Goal: Task Accomplishment & Management: Manage account settings

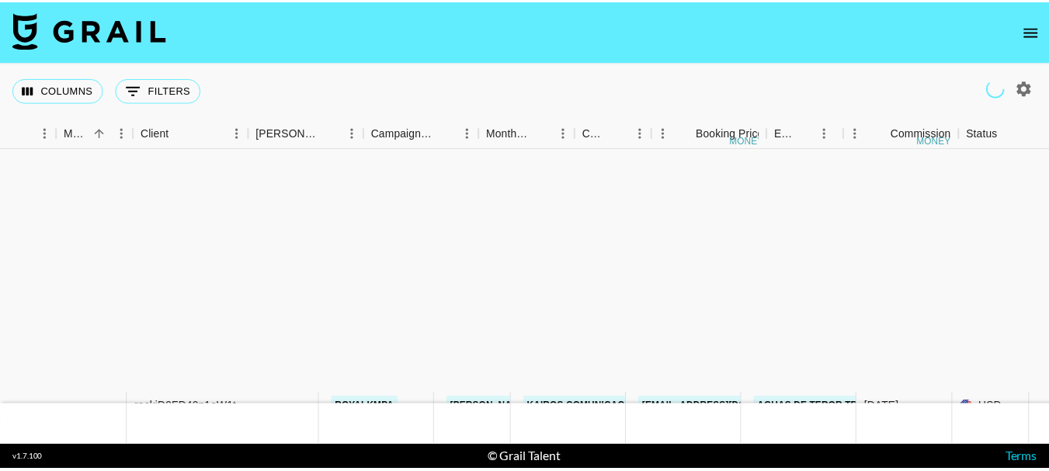
scroll to position [302, 382]
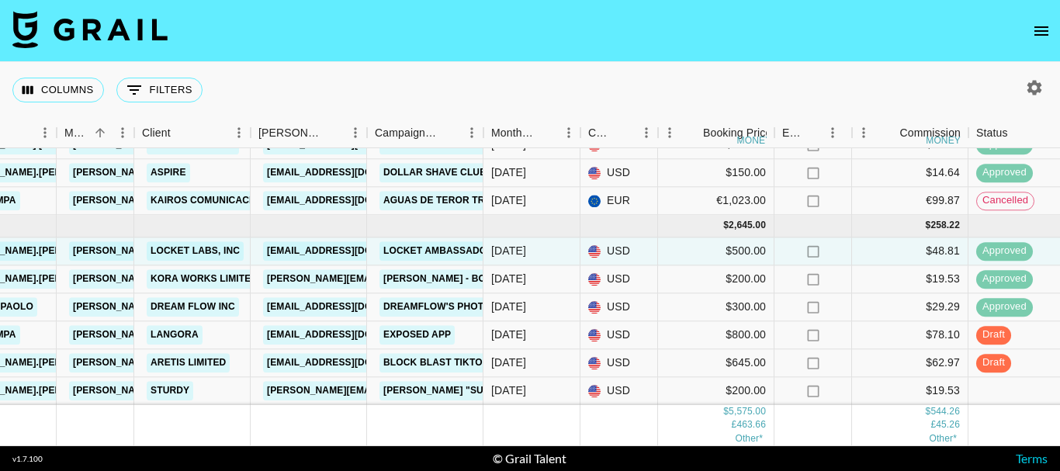
click at [1041, 36] on icon "open drawer" at bounding box center [1041, 31] width 19 height 19
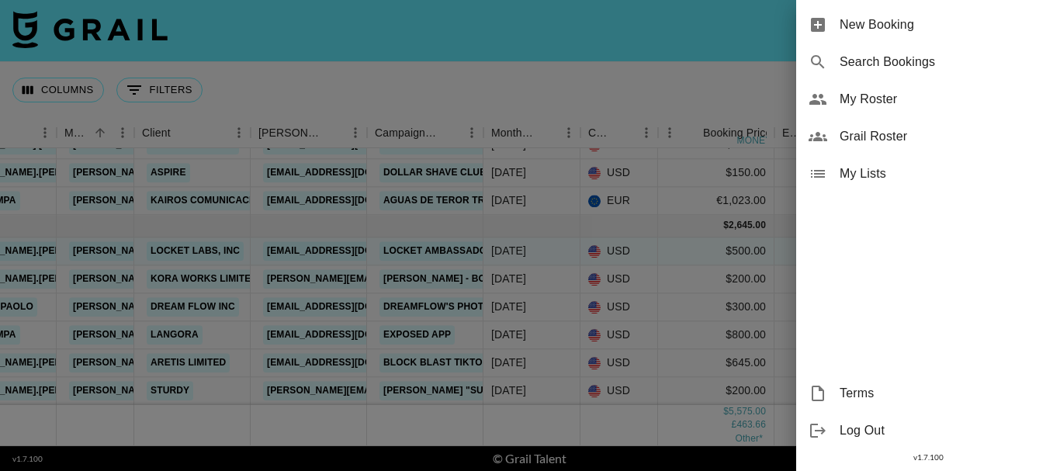
click at [855, 96] on span "My Roster" at bounding box center [944, 99] width 208 height 19
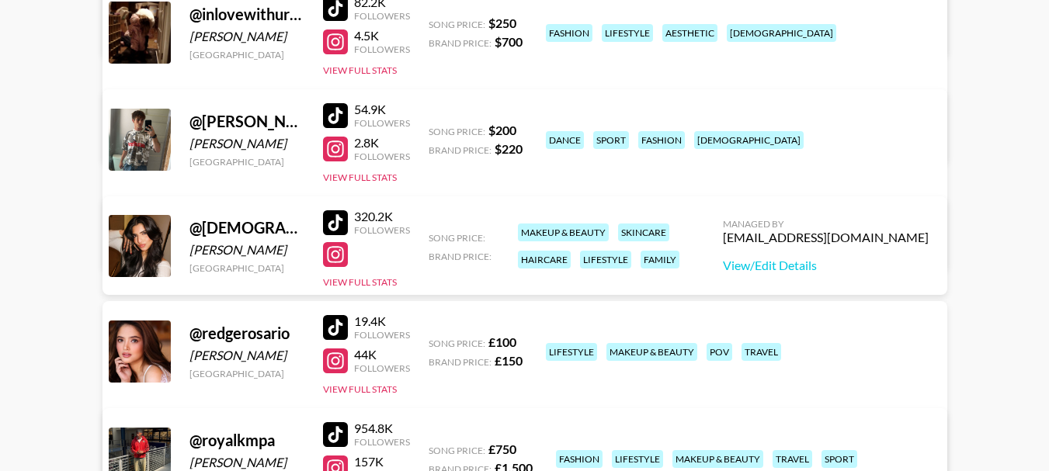
scroll to position [388, 0]
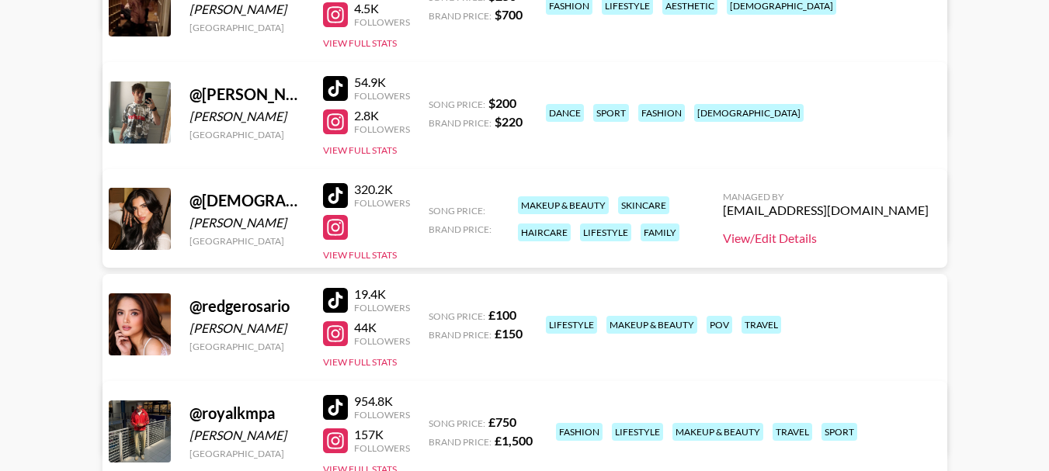
click at [832, 237] on link "View/Edit Details" at bounding box center [826, 239] width 206 height 16
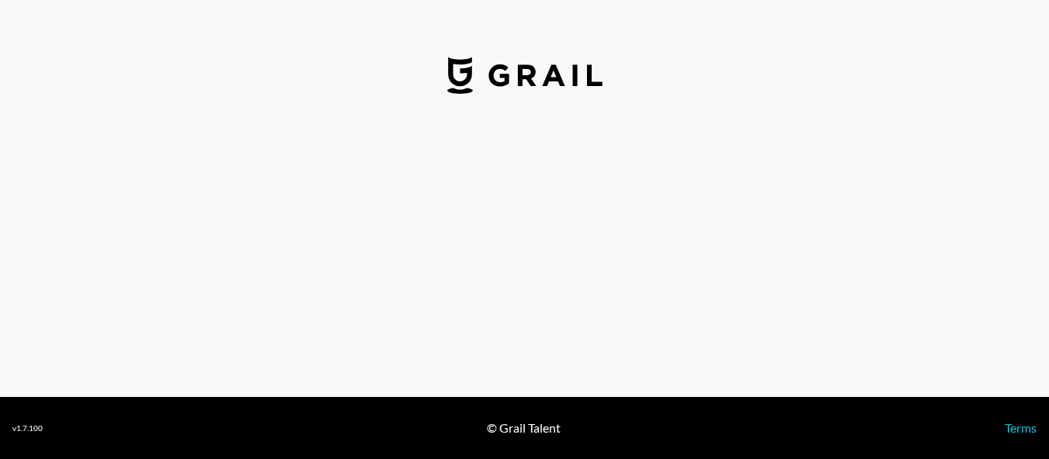
select select "USD"
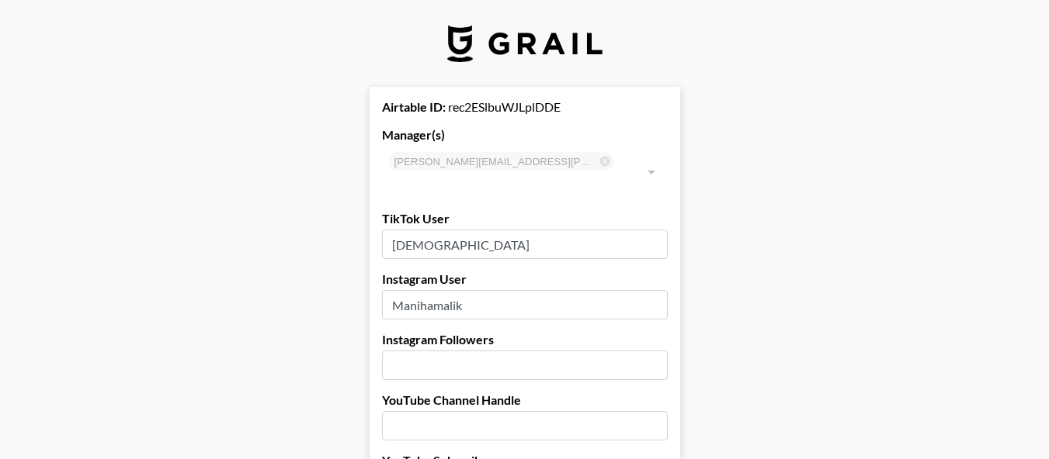
scroll to position [78, 0]
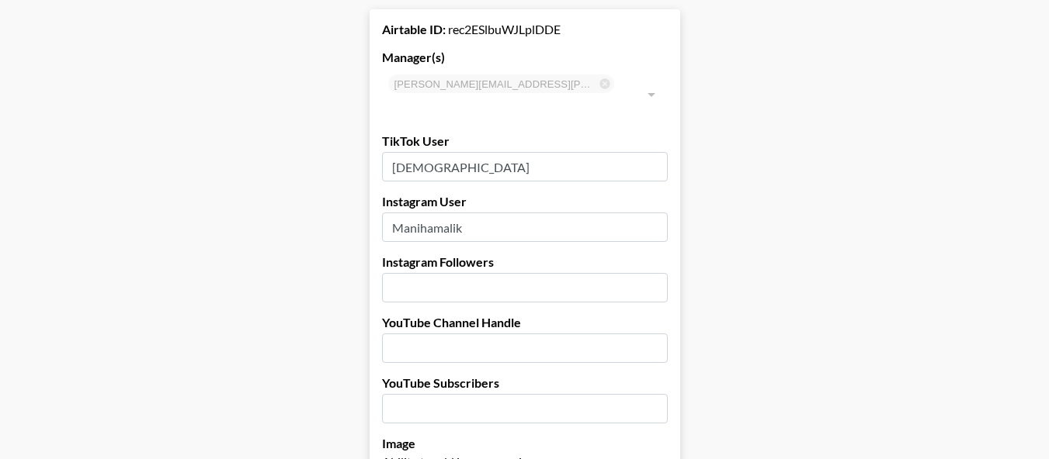
click at [521, 273] on input "number" at bounding box center [525, 287] width 286 height 29
type input "54700"
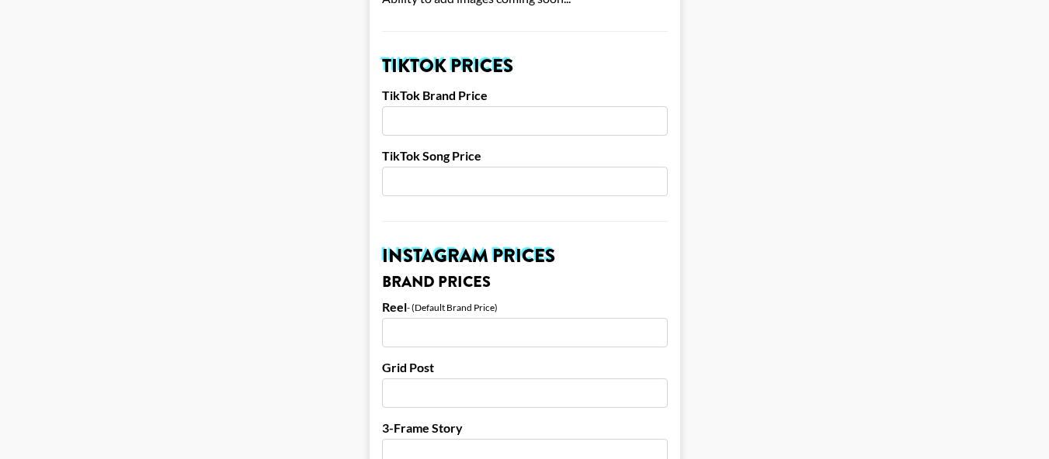
scroll to position [543, 0]
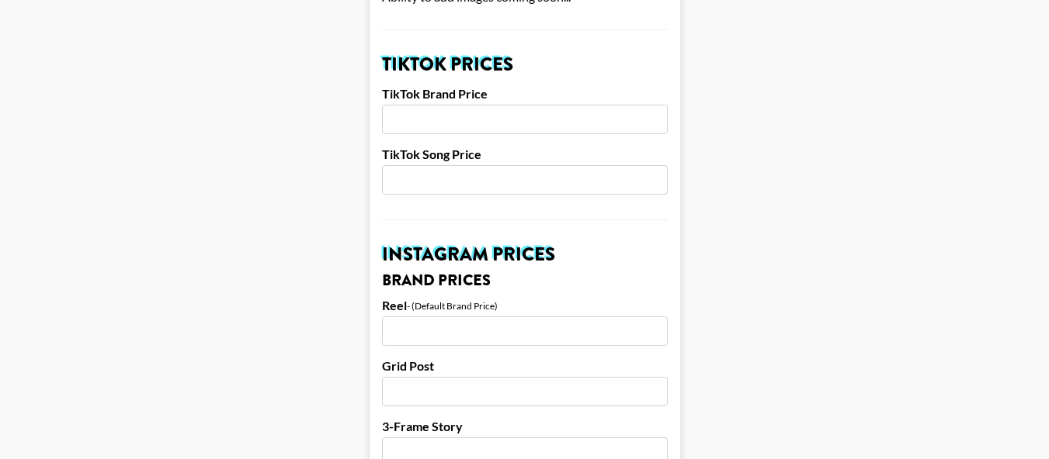
click at [500, 105] on input "number" at bounding box center [525, 119] width 286 height 29
type input "1500"
click at [427, 165] on input "number" at bounding box center [525, 179] width 286 height 29
type input "500"
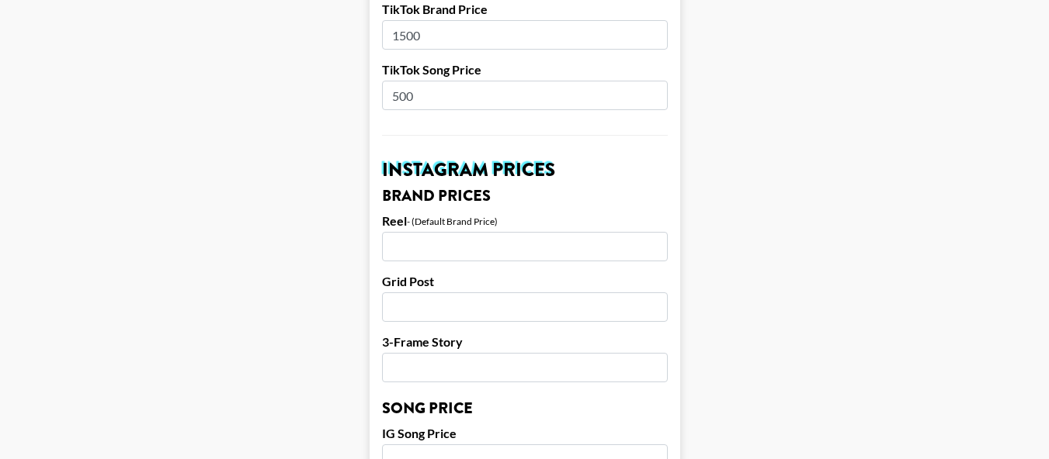
scroll to position [699, 0]
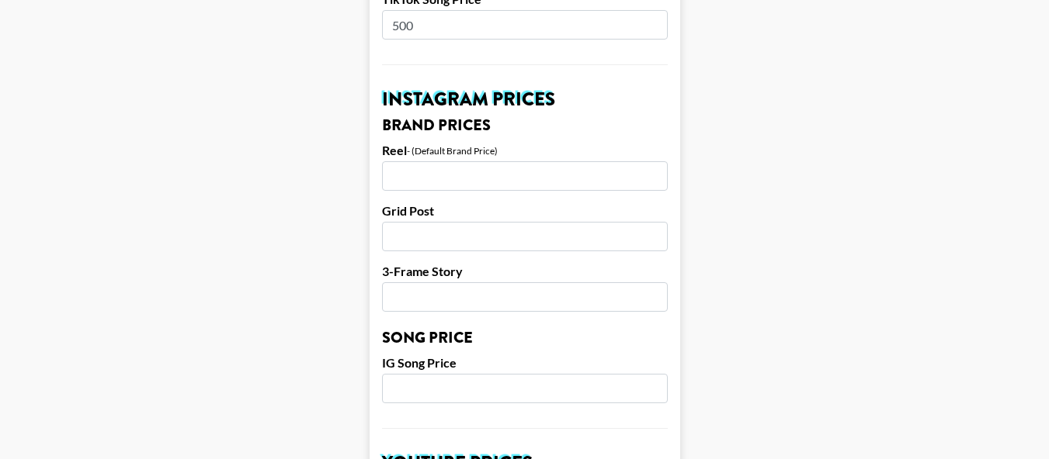
click at [524, 161] on input "number" at bounding box center [525, 175] width 286 height 29
click at [522, 374] on input "number" at bounding box center [525, 388] width 286 height 29
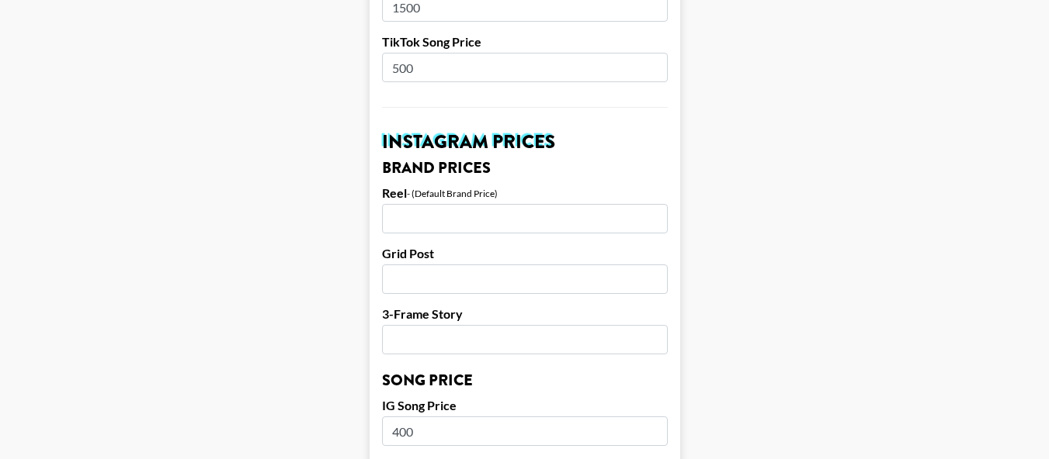
scroll to position [621, 0]
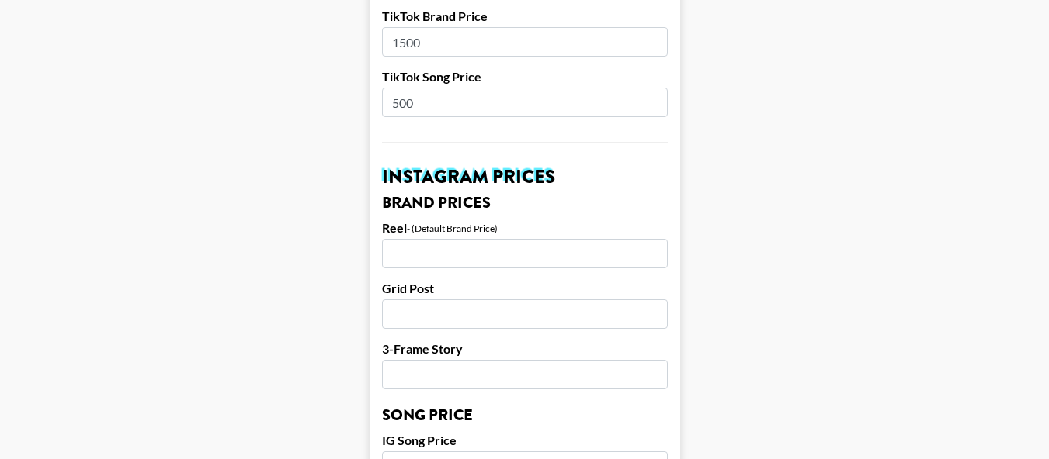
type input "400"
click at [574, 239] on input "number" at bounding box center [525, 253] width 286 height 29
type input "800"
click at [821, 223] on main "Airtable ID: rec2ESlbuWJLplDDE Manager(s) diane.salazar@grail-talent.com ​ TikT…" at bounding box center [524, 443] width 1024 height 1954
click at [564, 300] on input "number" at bounding box center [525, 314] width 286 height 29
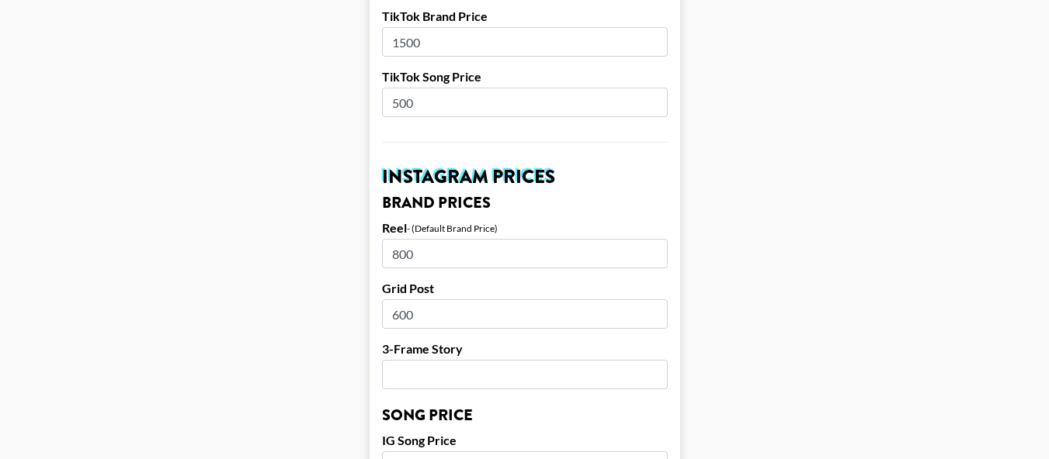
click at [760, 236] on main "Airtable ID: rec2ESlbuWJLplDDE Manager(s) diane.salazar@grail-talent.com ​ TikT…" at bounding box center [524, 443] width 1024 height 1954
drag, startPoint x: 454, startPoint y: 293, endPoint x: 362, endPoint y: 302, distance: 92.0
click at [364, 304] on main "Airtable ID: rec2ESlbuWJLplDDE Manager(s) diane.salazar@grail-talent.com ​ TikT…" at bounding box center [524, 443] width 1024 height 1954
click at [768, 260] on main "Airtable ID: rec2ESlbuWJLplDDE Manager(s) diane.salazar@grail-talent.com ​ TikT…" at bounding box center [524, 443] width 1024 height 1954
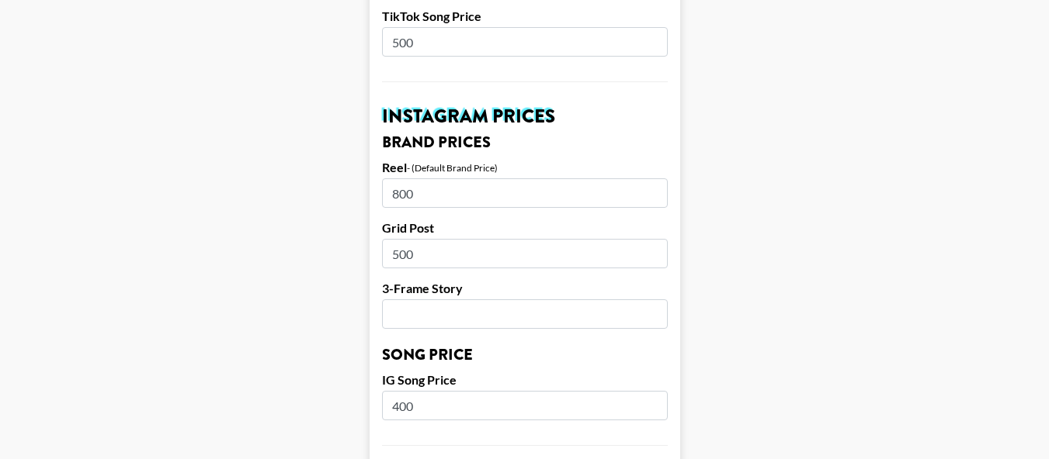
scroll to position [699, 0]
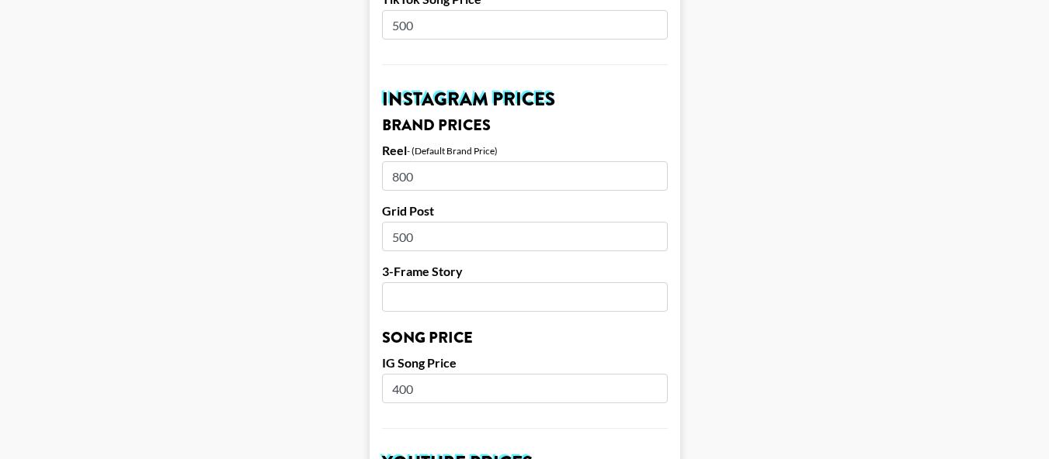
click at [486, 283] on input "number" at bounding box center [525, 297] width 286 height 29
drag, startPoint x: 468, startPoint y: 210, endPoint x: 358, endPoint y: 213, distance: 110.3
click at [369, 215] on main "Airtable ID: rec2ESlbuWJLplDDE Manager(s) diane.salazar@grail-talent.com ​ TikT…" at bounding box center [524, 365] width 1024 height 1954
type input "700"
click at [477, 283] on input "number" at bounding box center [525, 297] width 286 height 29
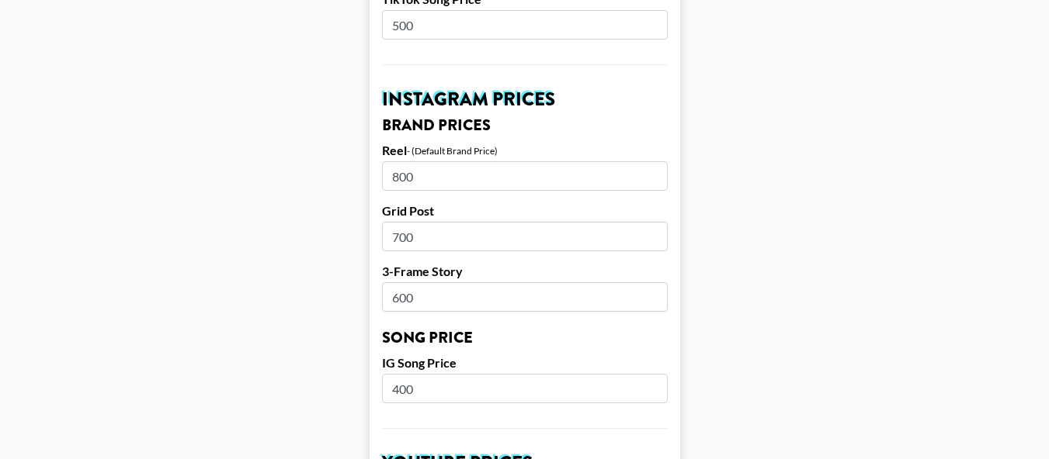
type input "600"
click at [850, 213] on main "Airtable ID: rec2ESlbuWJLplDDE Manager(s) diane.salazar@grail-talent.com ​ TikT…" at bounding box center [524, 365] width 1024 height 1954
drag, startPoint x: 473, startPoint y: 157, endPoint x: 323, endPoint y: 147, distance: 150.1
click at [328, 149] on main "Airtable ID: rec2ESlbuWJLplDDE Manager(s) diane.salazar@grail-talent.com ​ TikT…" at bounding box center [524, 365] width 1024 height 1954
drag, startPoint x: 832, startPoint y: 203, endPoint x: 764, endPoint y: 207, distance: 67.7
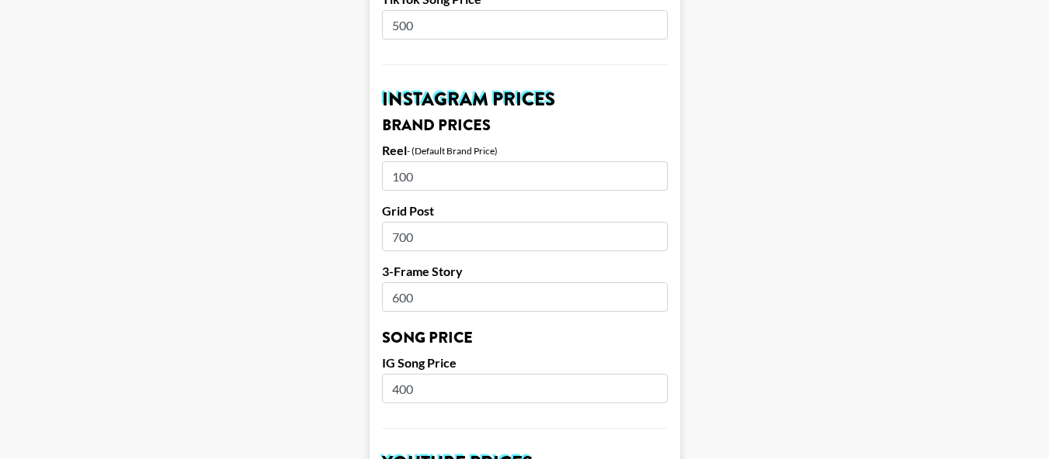
click at [832, 203] on main "Airtable ID: rec2ESlbuWJLplDDE Manager(s) diane.salazar@grail-talent.com ​ TikT…" at bounding box center [524, 365] width 1024 height 1954
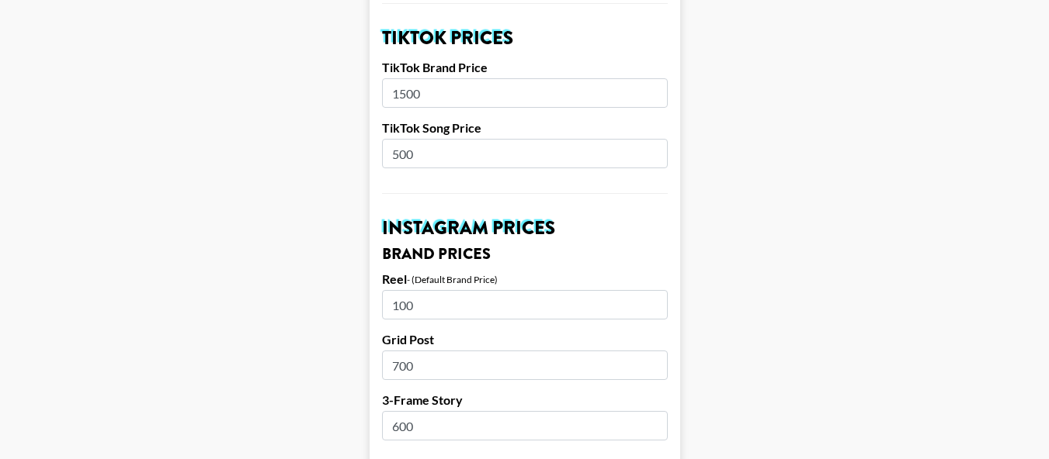
scroll to position [543, 0]
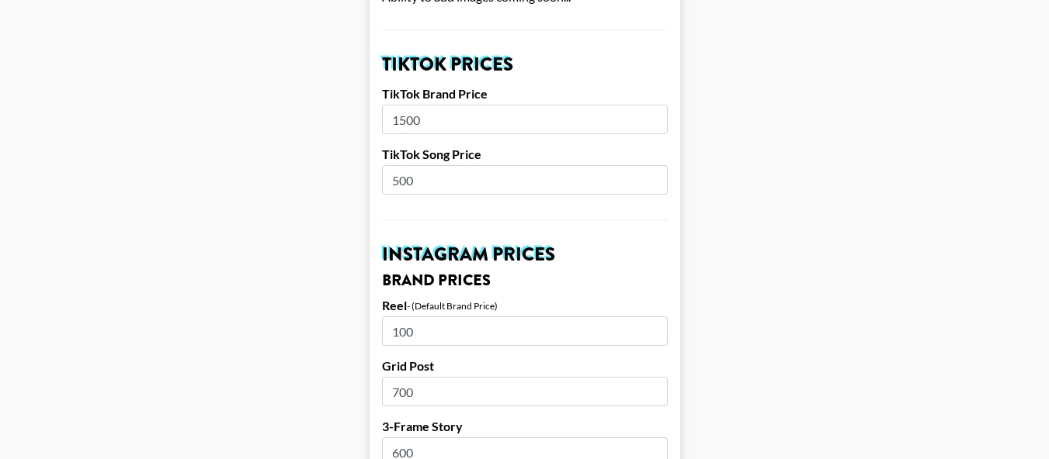
click at [514, 317] on input "100" at bounding box center [525, 331] width 286 height 29
type input "1000"
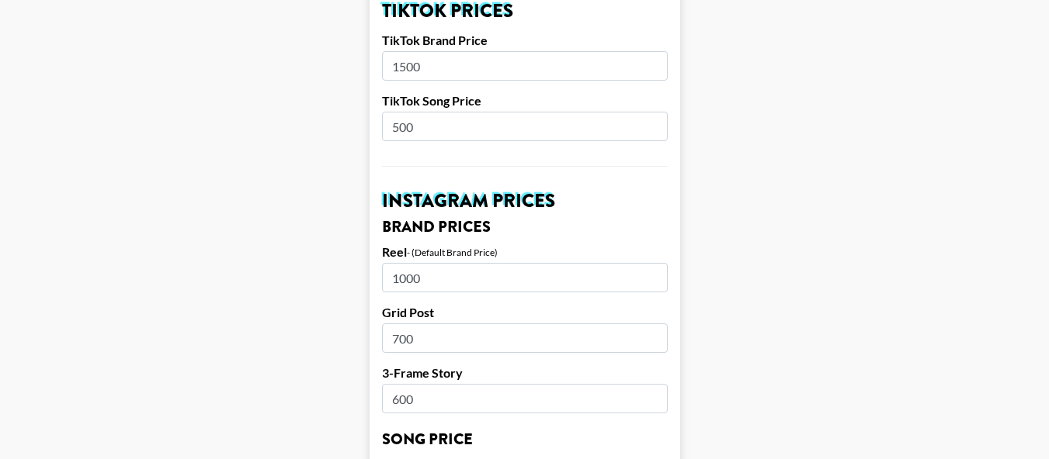
scroll to position [699, 0]
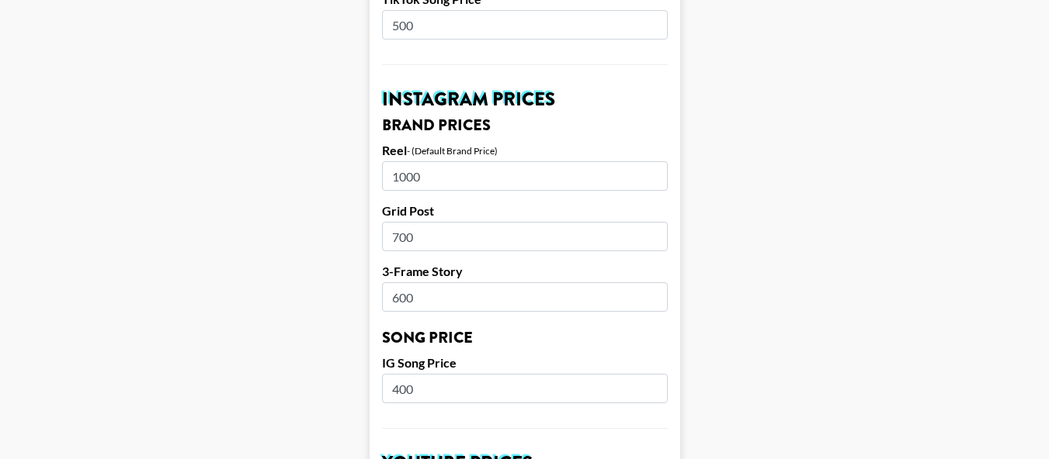
drag, startPoint x: 459, startPoint y: 272, endPoint x: 362, endPoint y: 269, distance: 96.3
click at [364, 269] on main "Airtable ID: rec2ESlbuWJLplDDE Manager(s) diane.salazar@grail-talent.com ​ TikT…" at bounding box center [524, 365] width 1024 height 1954
type input "500"
click at [784, 269] on main "Airtable ID: rec2ESlbuWJLplDDE Manager(s) diane.salazar@grail-talent.com ​ TikT…" at bounding box center [524, 365] width 1024 height 1954
click at [782, 214] on main "Airtable ID: rec2ESlbuWJLplDDE Manager(s) diane.salazar@grail-talent.com ​ TikT…" at bounding box center [524, 365] width 1024 height 1954
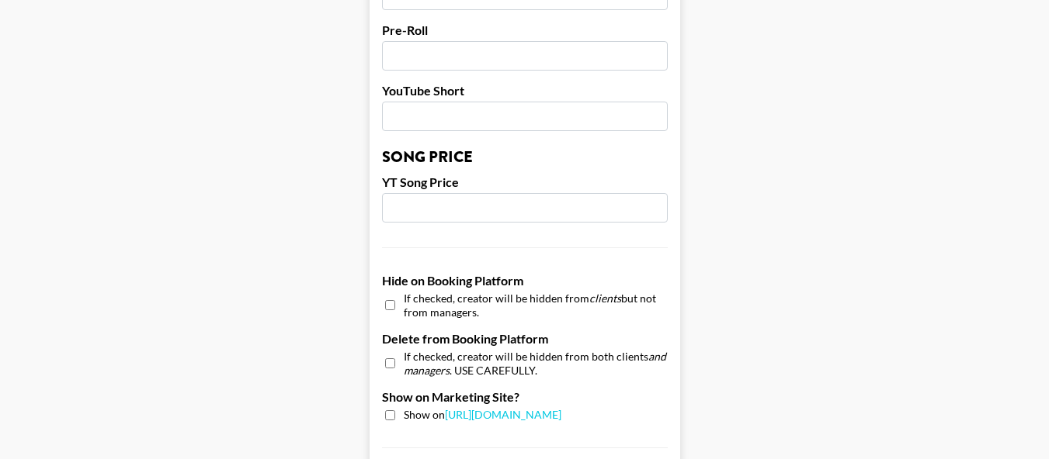
scroll to position [1319, 0]
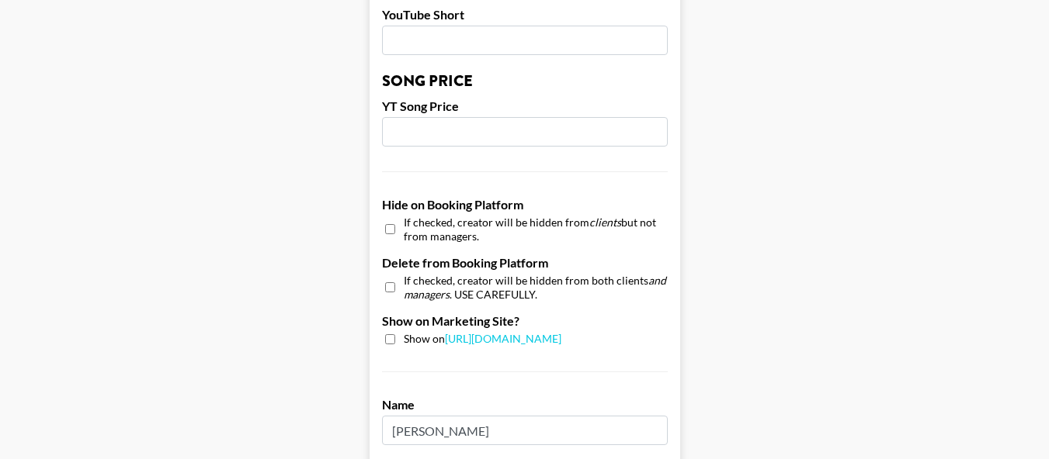
drag, startPoint x: 394, startPoint y: 315, endPoint x: 595, endPoint y: 315, distance: 201.0
click at [393, 335] on input "checkbox" at bounding box center [390, 340] width 10 height 10
checkbox input "true"
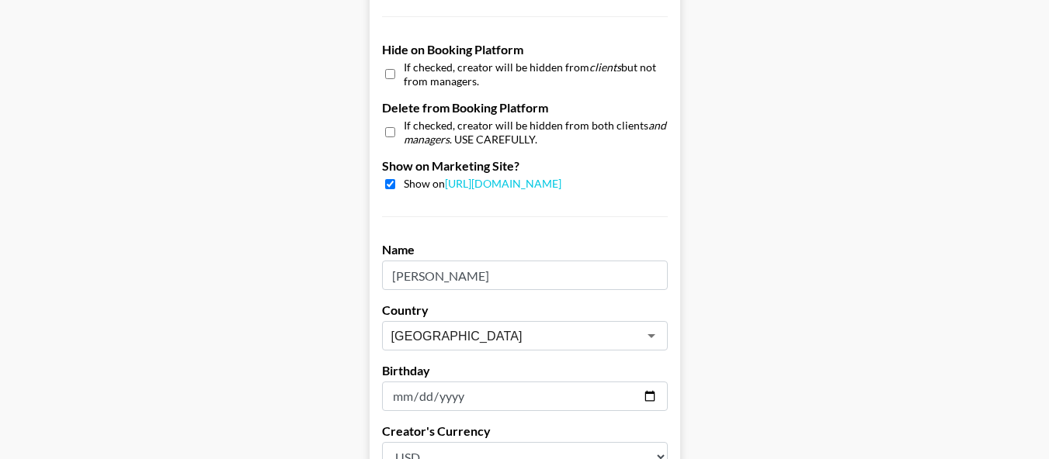
scroll to position [1630, 0]
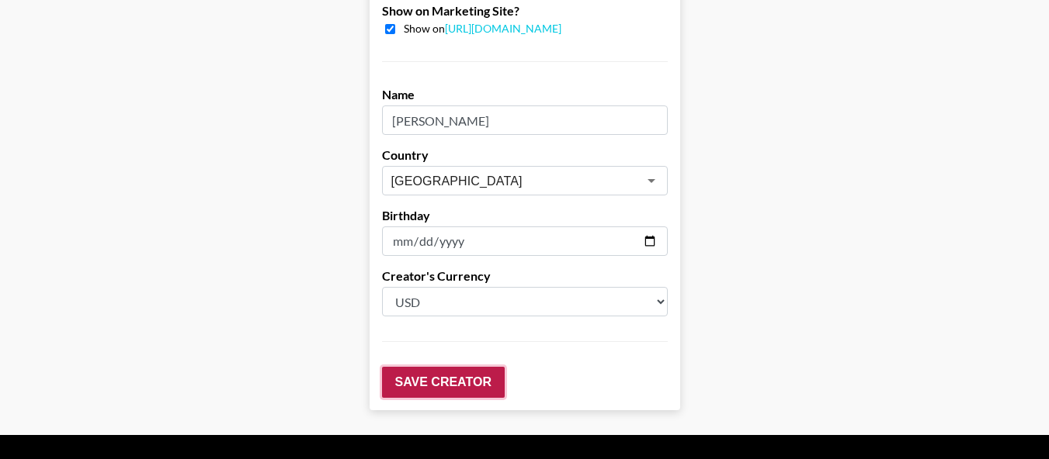
drag, startPoint x: 491, startPoint y: 358, endPoint x: 788, endPoint y: 256, distance: 313.4
click at [491, 367] on input "Save Creator" at bounding box center [443, 382] width 123 height 31
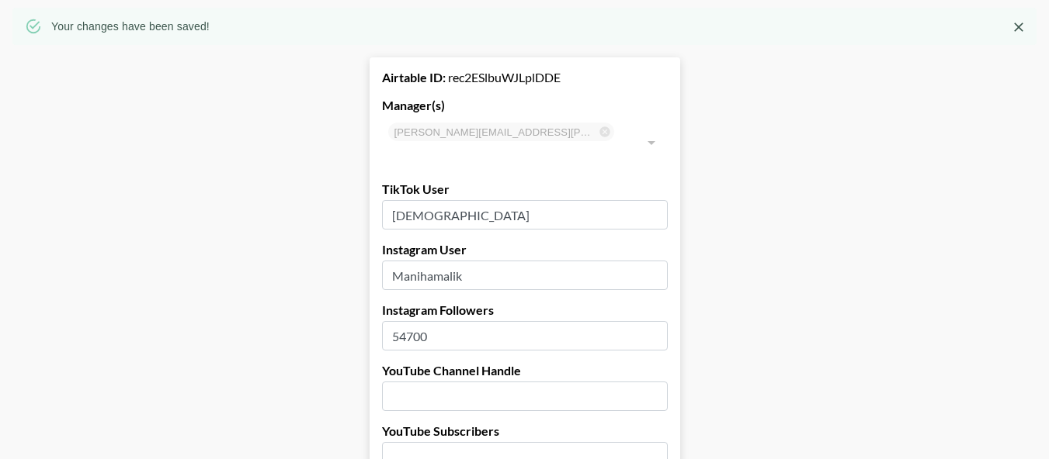
scroll to position [155, 0]
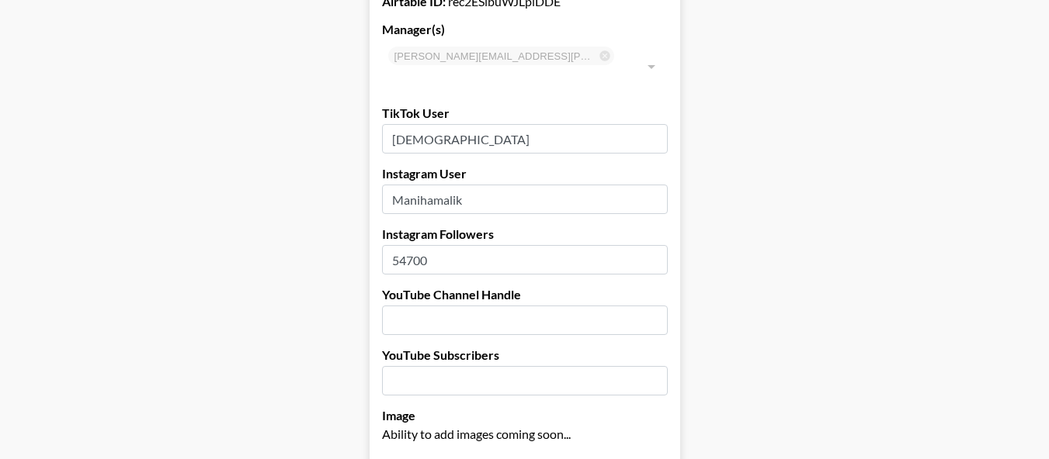
click at [492, 306] on input "text" at bounding box center [525, 320] width 286 height 29
type input "@"
type input "manihamalikk"
click at [511, 366] on input "number" at bounding box center [525, 380] width 286 height 29
type input "6910"
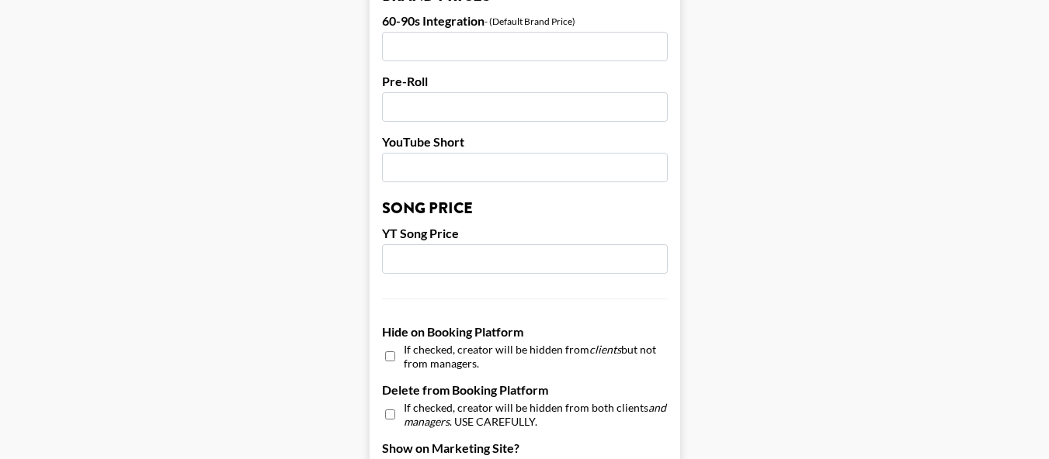
scroll to position [1164, 0]
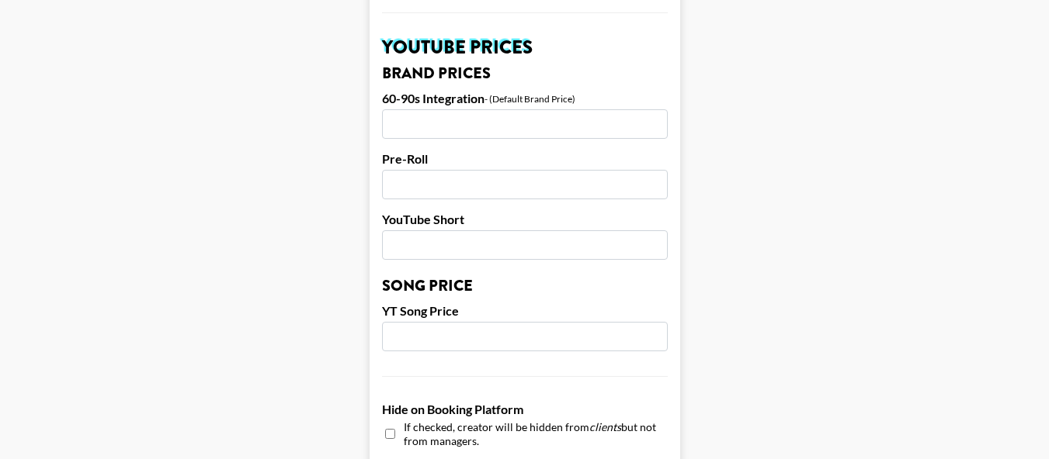
click at [537, 322] on input "number" at bounding box center [525, 336] width 286 height 29
click at [497, 109] on input "number" at bounding box center [525, 123] width 286 height 29
click at [462, 322] on input "number" at bounding box center [525, 336] width 286 height 29
click at [520, 231] on input "number" at bounding box center [525, 245] width 286 height 29
drag, startPoint x: 460, startPoint y: 319, endPoint x: 337, endPoint y: 320, distance: 123.4
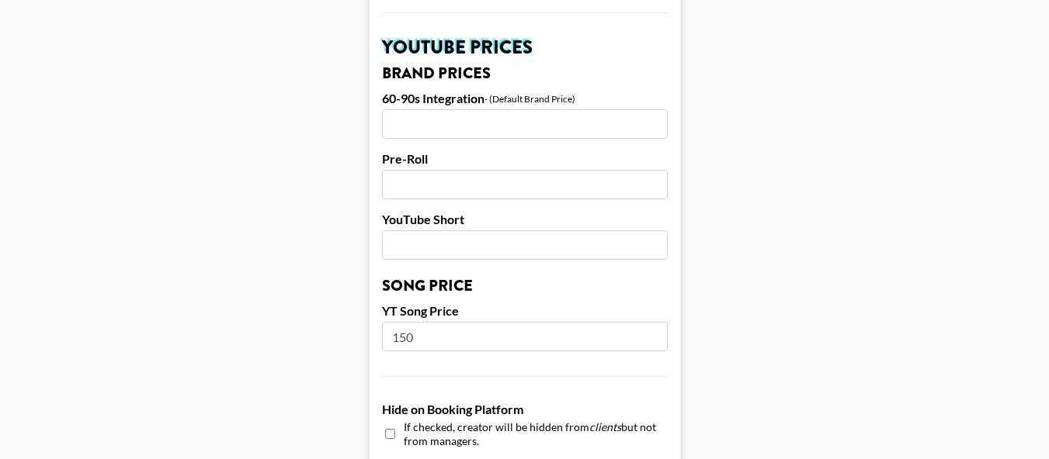
type input "100"
click at [462, 232] on input "number" at bounding box center [525, 245] width 286 height 29
drag, startPoint x: 523, startPoint y: 226, endPoint x: 331, endPoint y: 221, distance: 192.5
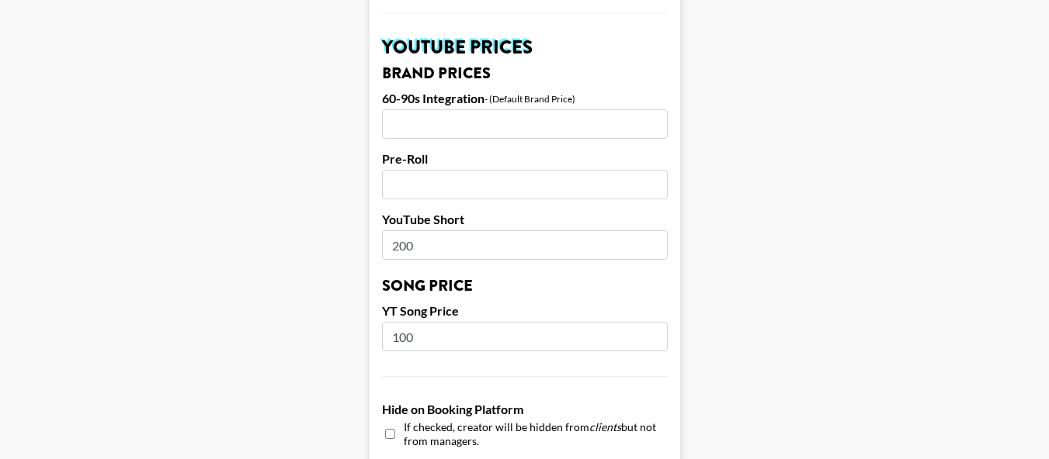
type input "200"
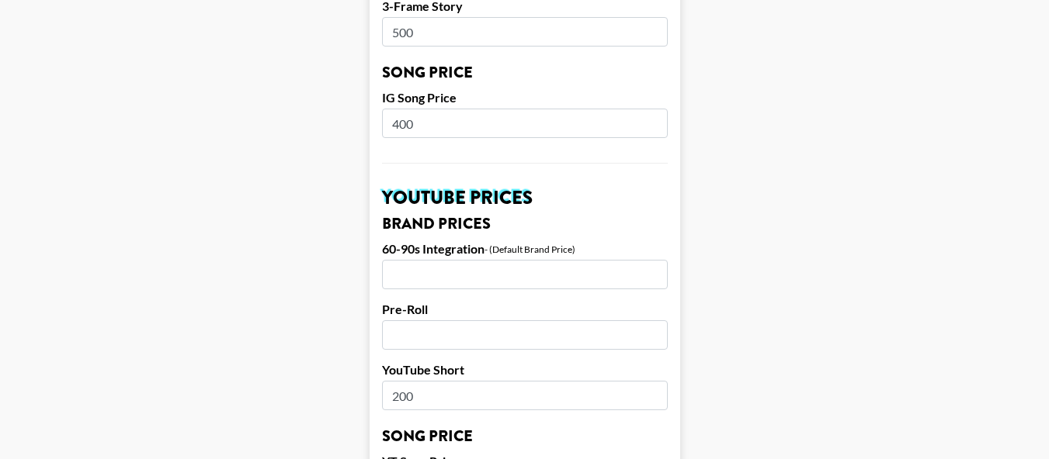
scroll to position [1009, 0]
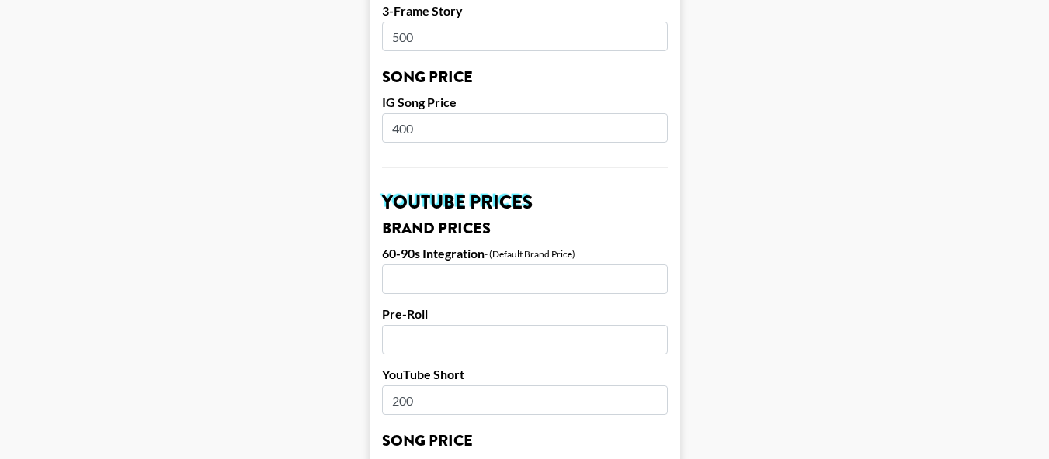
click at [458, 265] on input "number" at bounding box center [525, 279] width 286 height 29
type input "400"
click at [477, 325] on input "number" at bounding box center [525, 339] width 286 height 29
type input "300"
click at [803, 214] on main "Your changes have been saved! Airtable ID: rec2ESlbuWJLplDDE Manager(s) diane.s…" at bounding box center [524, 79] width 1024 height 2003
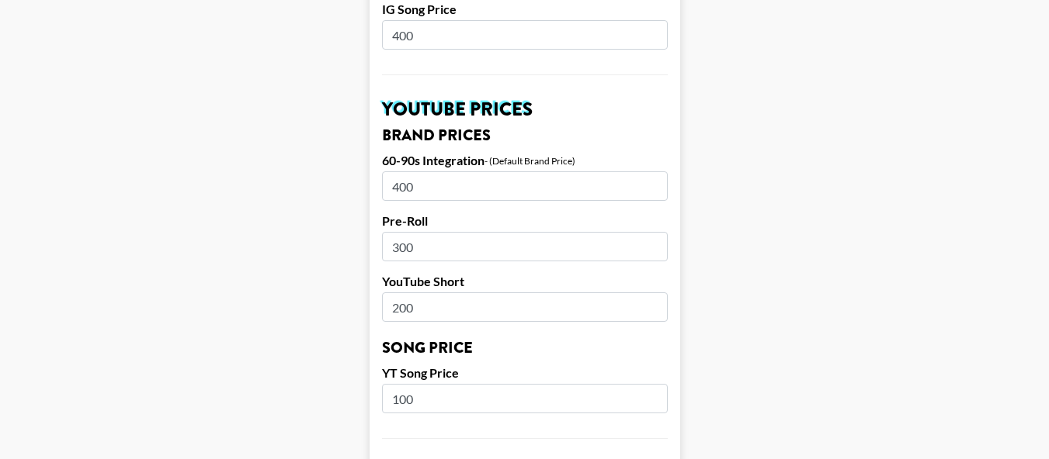
scroll to position [1164, 0]
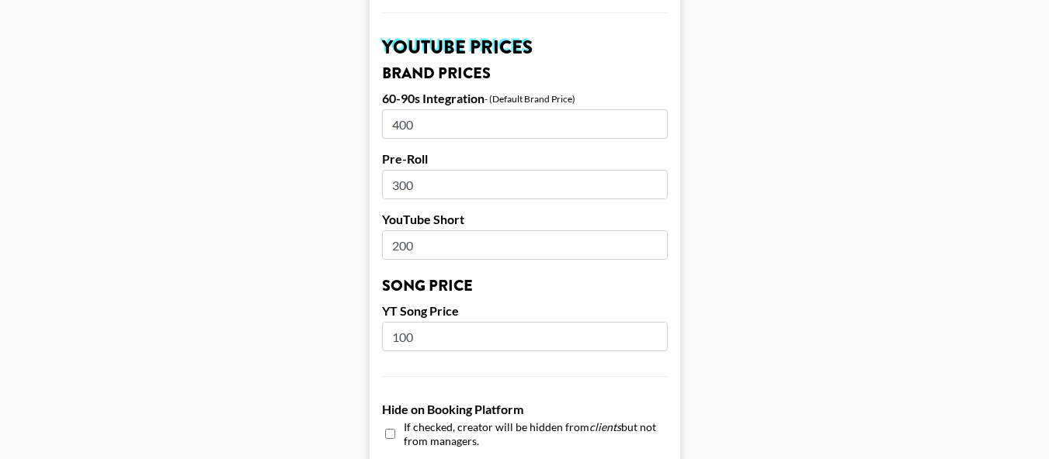
drag, startPoint x: 470, startPoint y: 221, endPoint x: 353, endPoint y: 222, distance: 117.2
type input "300"
drag, startPoint x: 424, startPoint y: 317, endPoint x: 343, endPoint y: 316, distance: 80.7
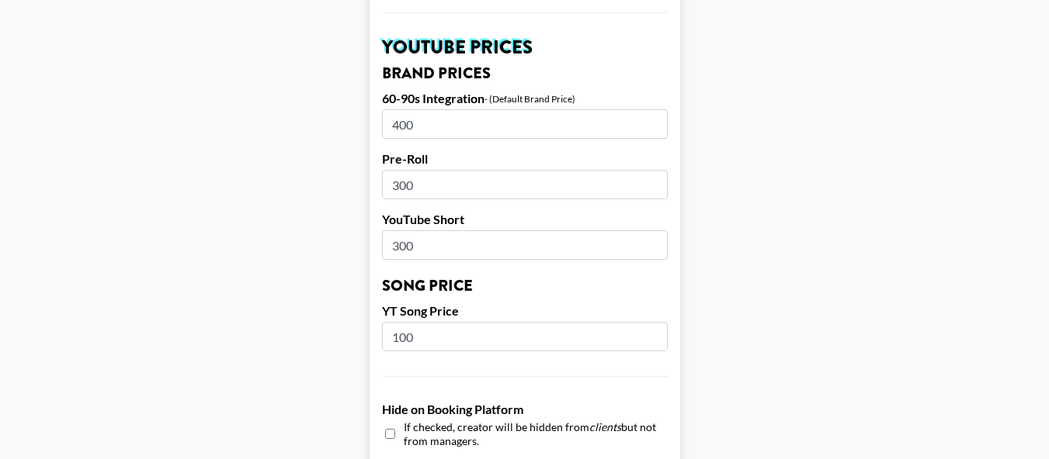
type input "150"
drag, startPoint x: 403, startPoint y: 102, endPoint x: 363, endPoint y: 95, distance: 40.2
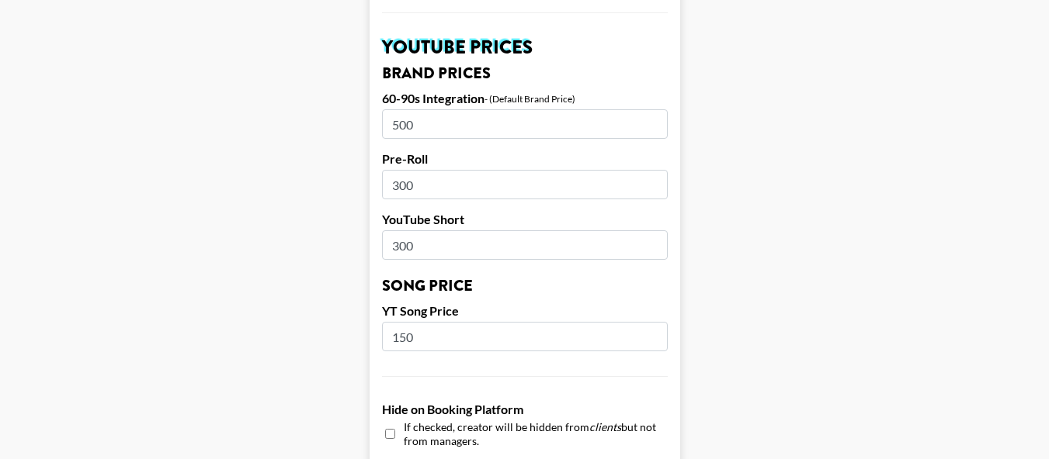
type input "500"
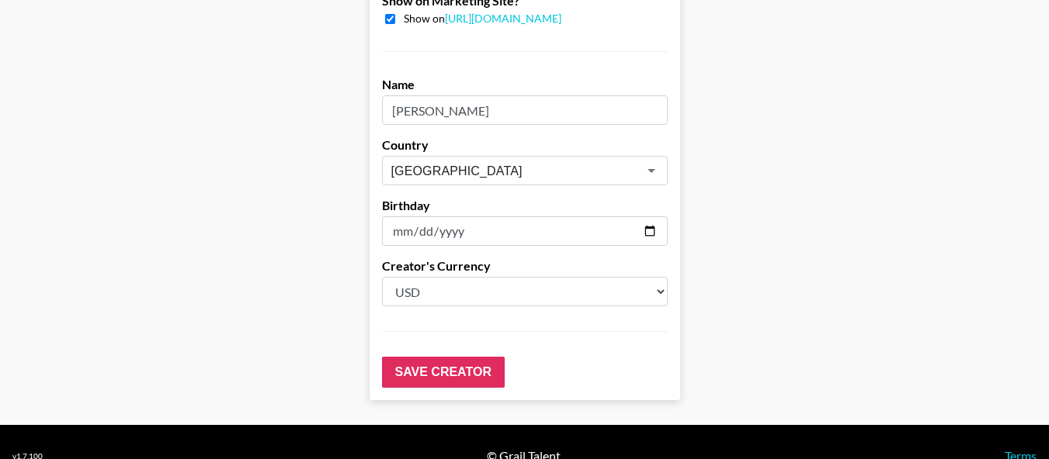
scroll to position [1696, 0]
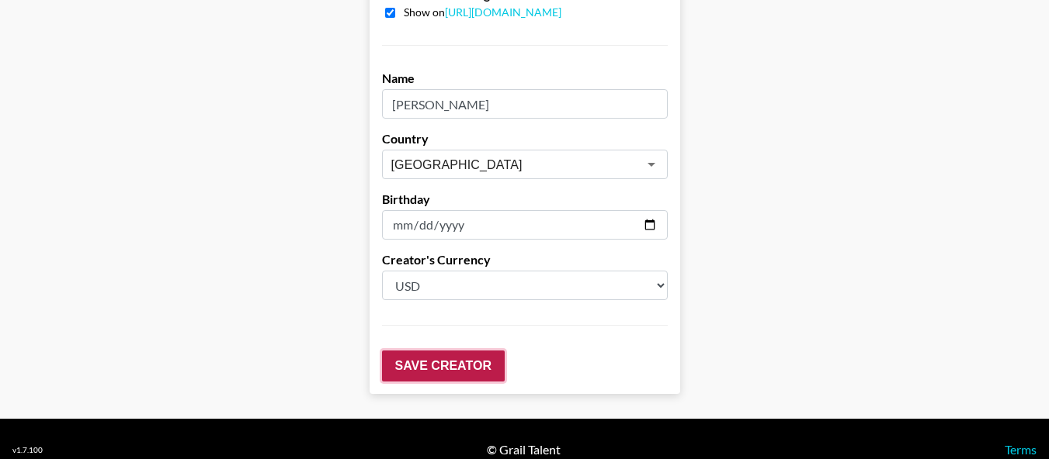
click at [452, 351] on input "Save Creator" at bounding box center [443, 366] width 123 height 31
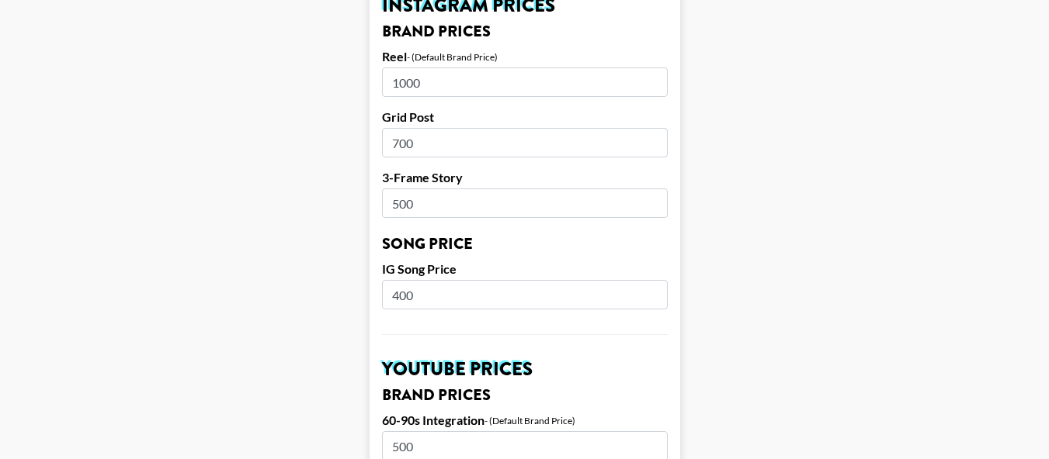
scroll to position [0, 0]
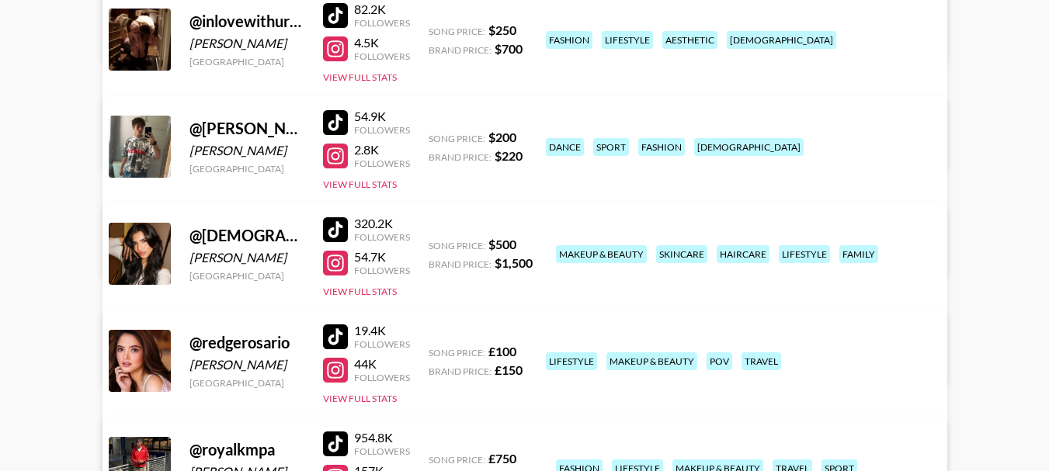
scroll to position [388, 0]
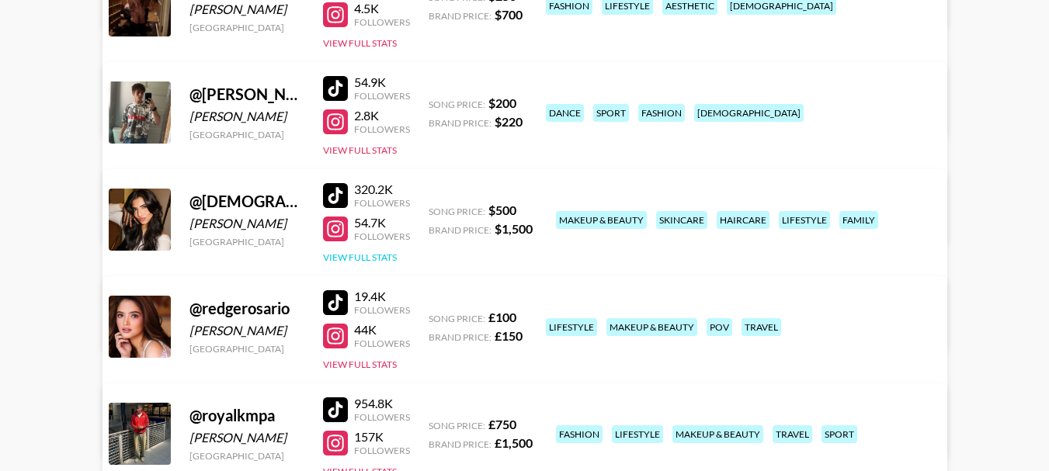
click at [387, 255] on button "View Full Stats" at bounding box center [360, 257] width 74 height 12
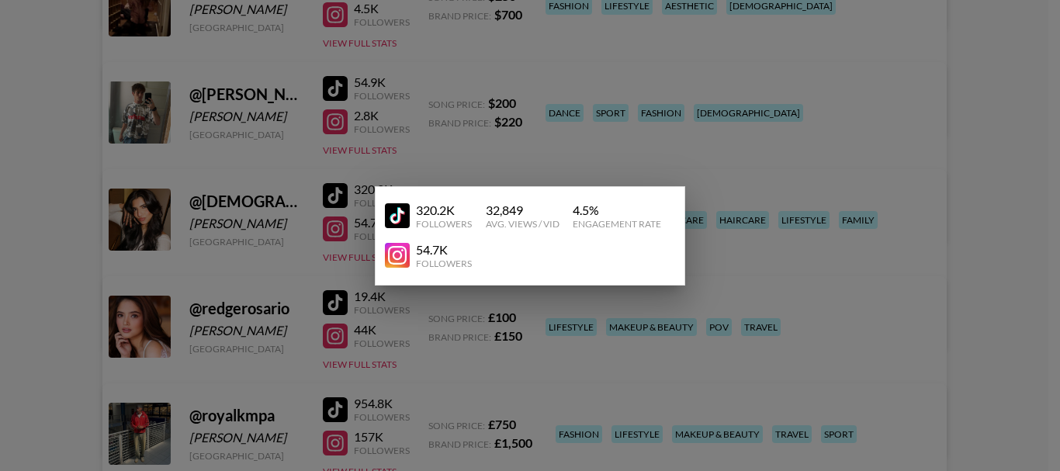
click at [994, 143] on div at bounding box center [530, 235] width 1060 height 471
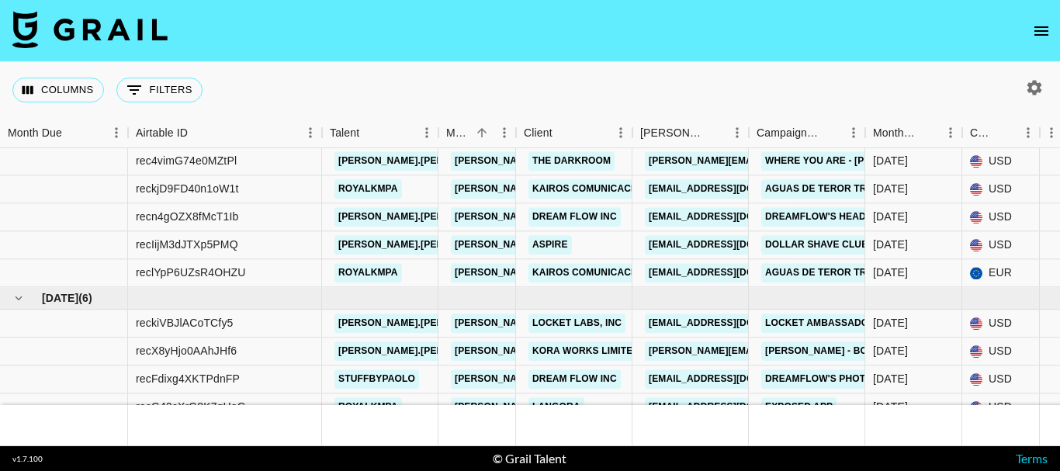
scroll to position [302, 0]
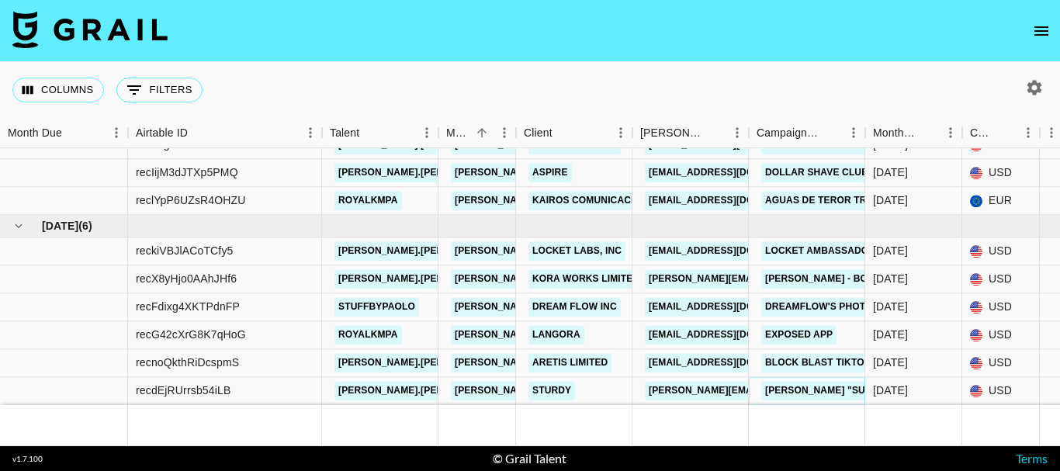
click at [805, 381] on link "[PERSON_NAME] "Sugar Sweet"" at bounding box center [846, 390] width 170 height 19
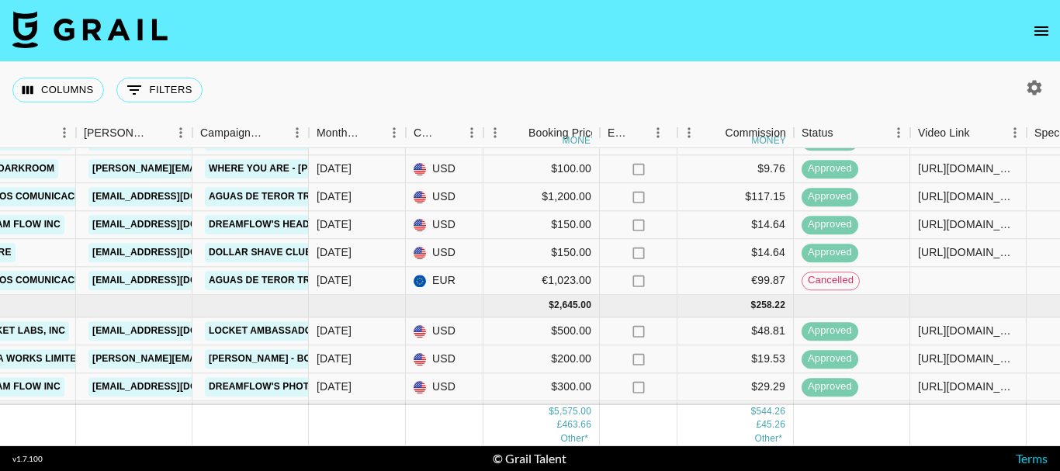
scroll to position [302, 556]
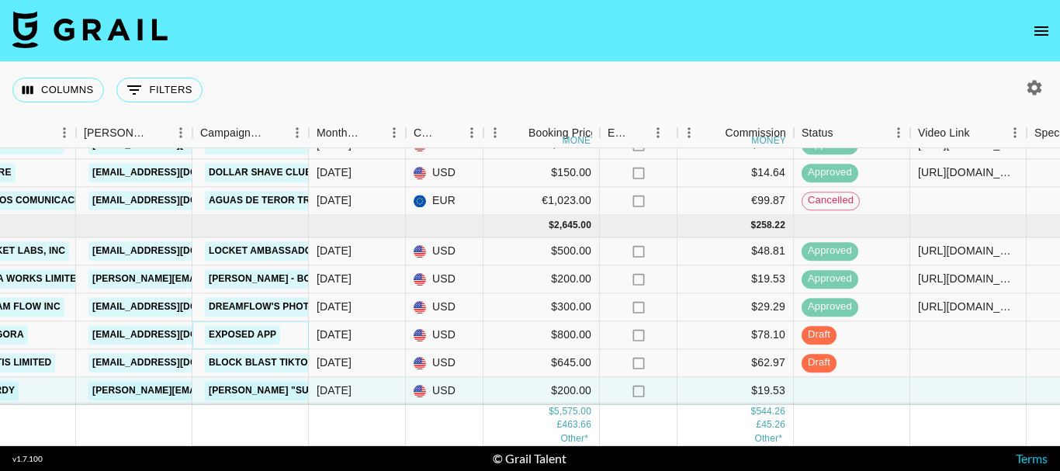
click at [260, 325] on link "Exposed app" at bounding box center [242, 334] width 75 height 19
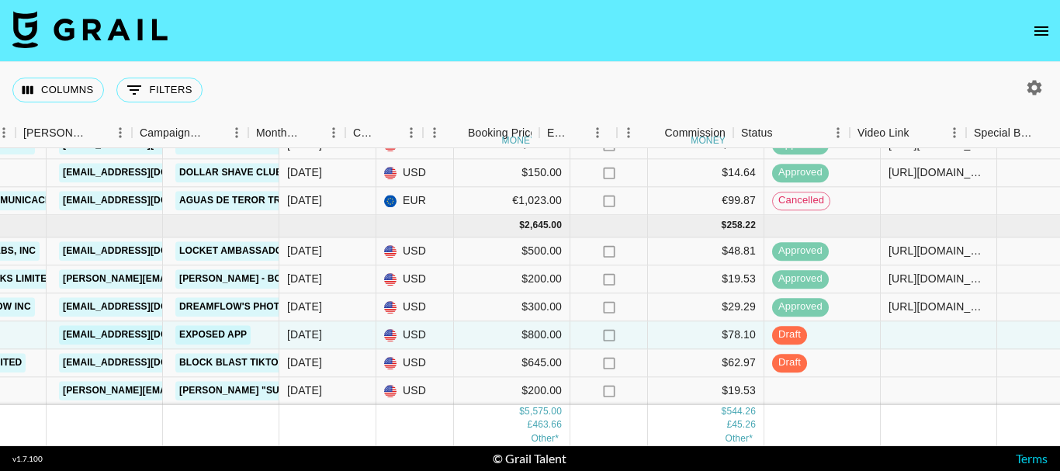
scroll to position [302, 570]
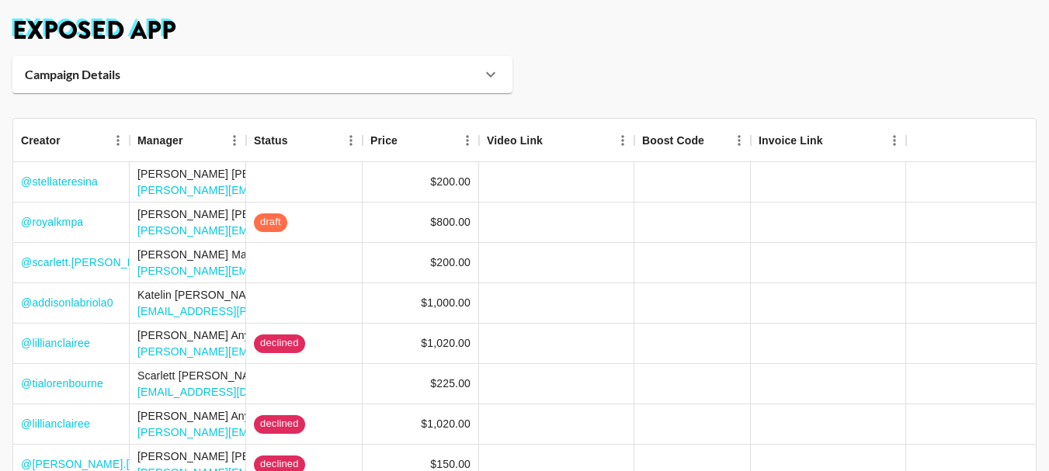
scroll to position [68, 0]
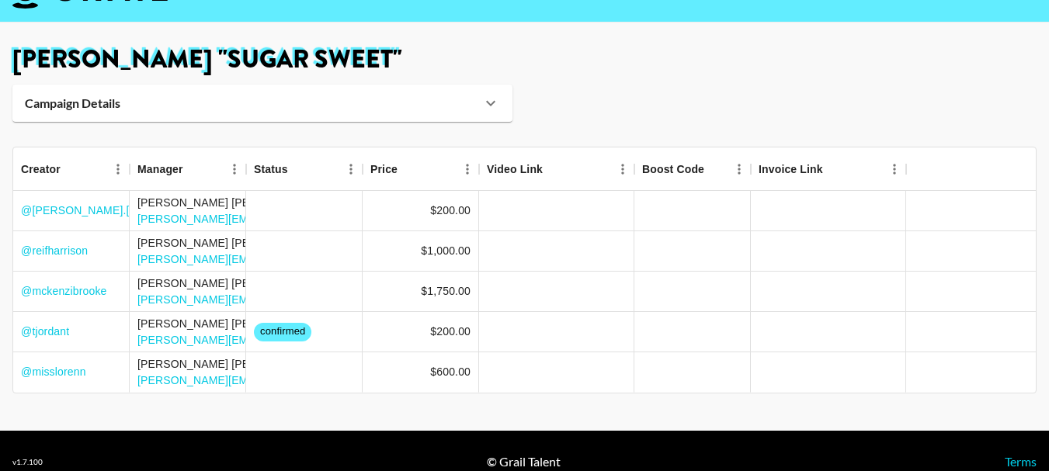
scroll to position [61, 0]
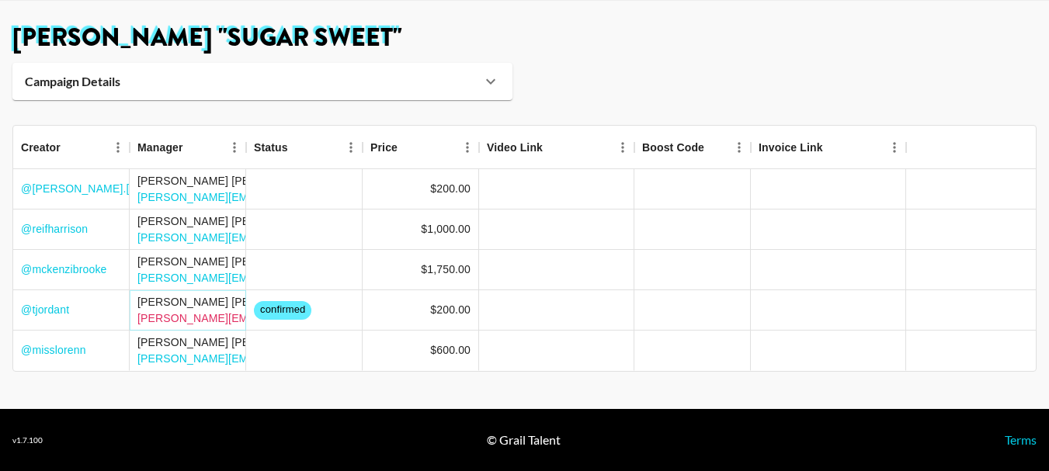
click at [217, 312] on link "[PERSON_NAME][EMAIL_ADDRESS][DOMAIN_NAME]" at bounding box center [276, 318] width 279 height 12
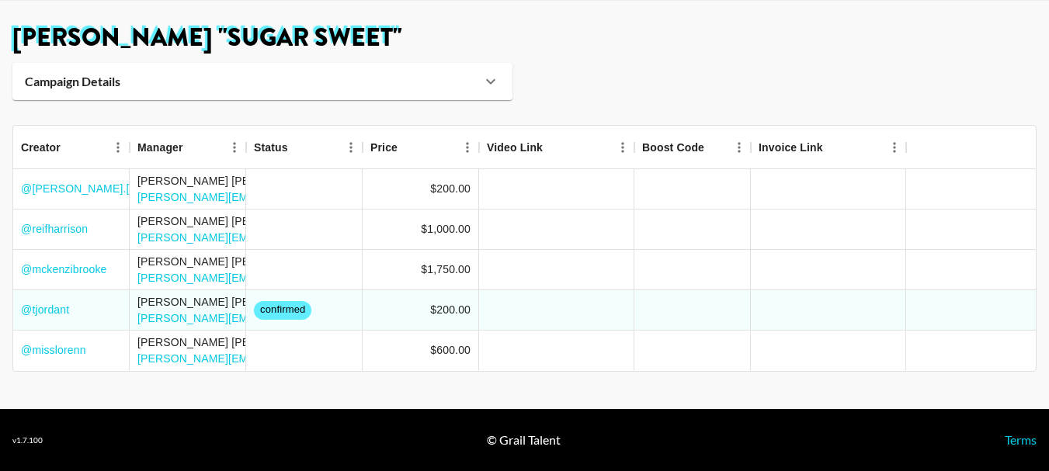
click at [772, 47] on h1 "[PERSON_NAME] "Sugar Sweet"" at bounding box center [524, 38] width 1024 height 25
